Goal: Task Accomplishment & Management: Manage account settings

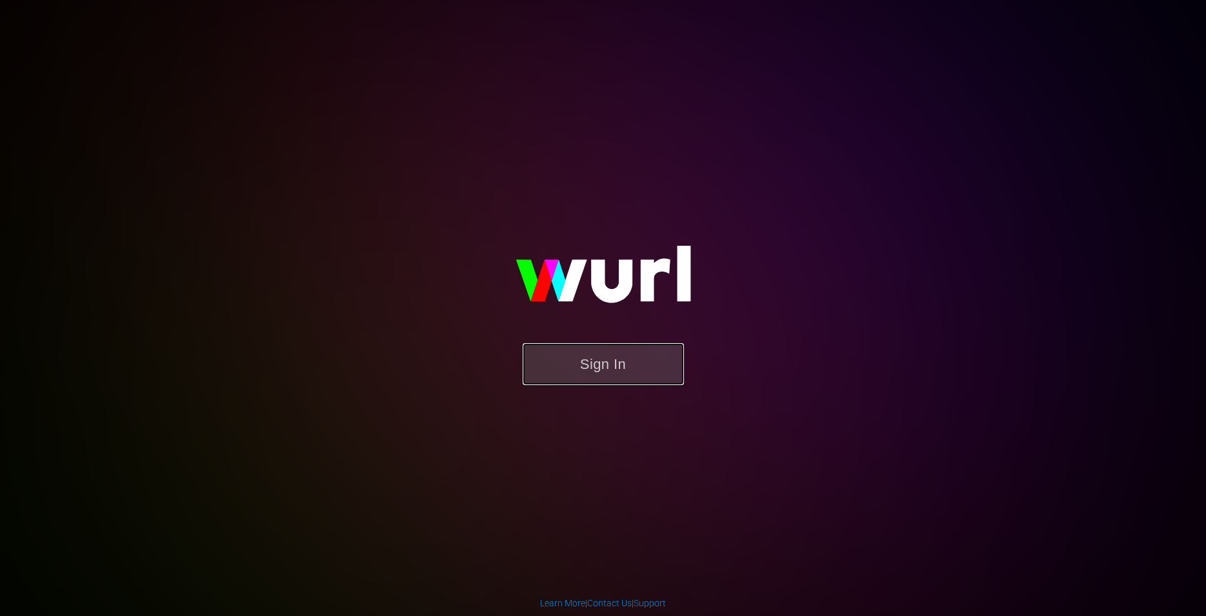
click at [567, 360] on button "Sign In" at bounding box center [603, 364] width 161 height 42
drag, startPoint x: 584, startPoint y: 361, endPoint x: 582, endPoint y: 464, distance: 103.3
click at [582, 412] on div "Sign In" at bounding box center [603, 308] width 299 height 208
click at [631, 367] on button "Sign In" at bounding box center [603, 364] width 161 height 42
